Goal: Task Accomplishment & Management: Complete application form

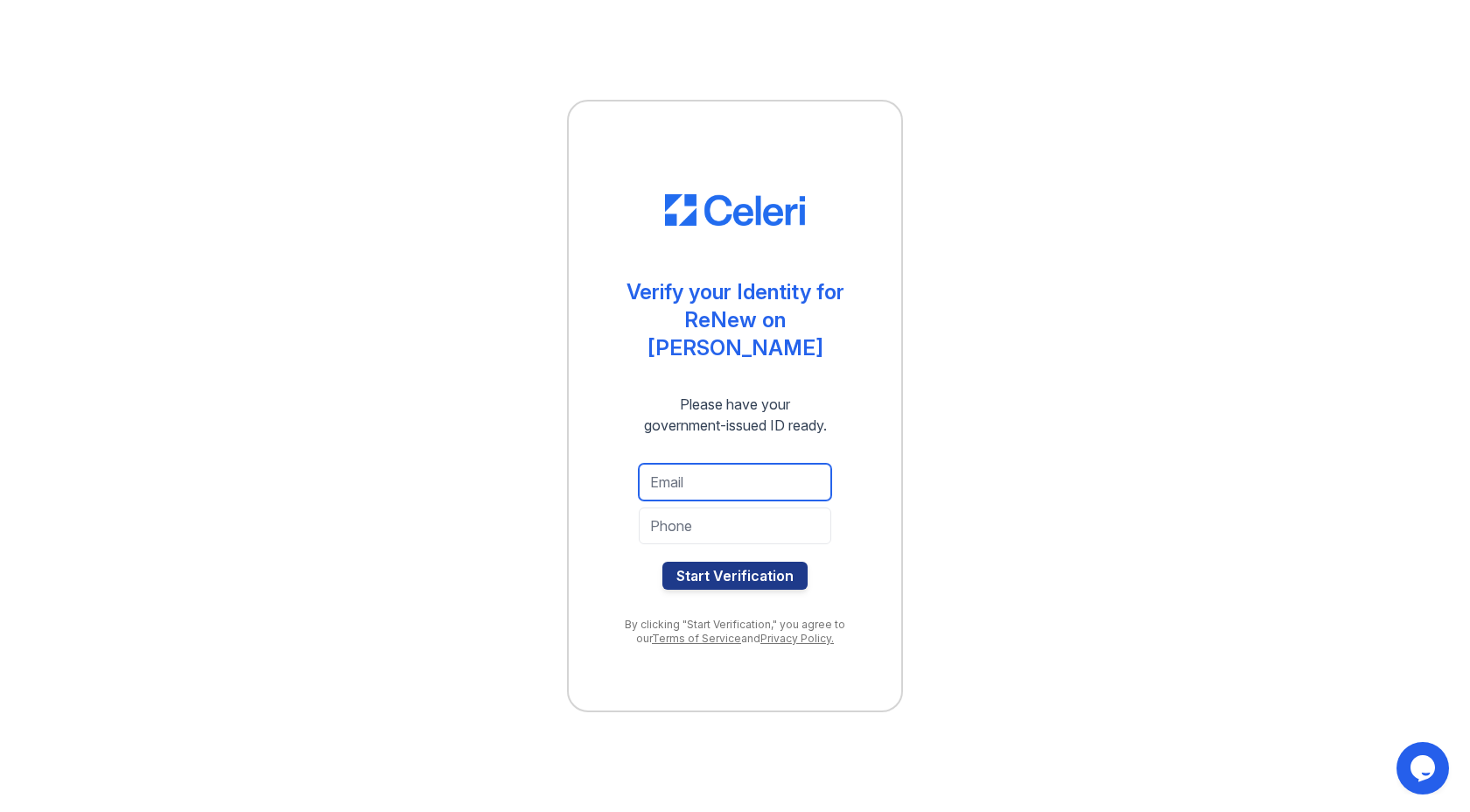
click at [720, 469] on input "email" at bounding box center [734, 482] width 192 height 37
type input "[EMAIL_ADDRESS][DOMAIN_NAME]"
click at [704, 511] on input "tel" at bounding box center [734, 526] width 192 height 37
type input "8058698618"
click at [662, 561] on button "Start Verification" at bounding box center [735, 575] width 145 height 28
